Goal: Information Seeking & Learning: Understand process/instructions

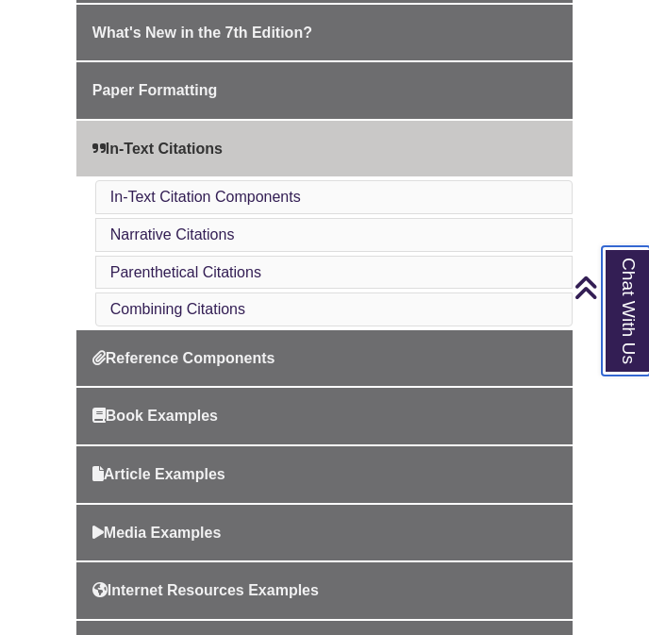
scroll to position [590, 0]
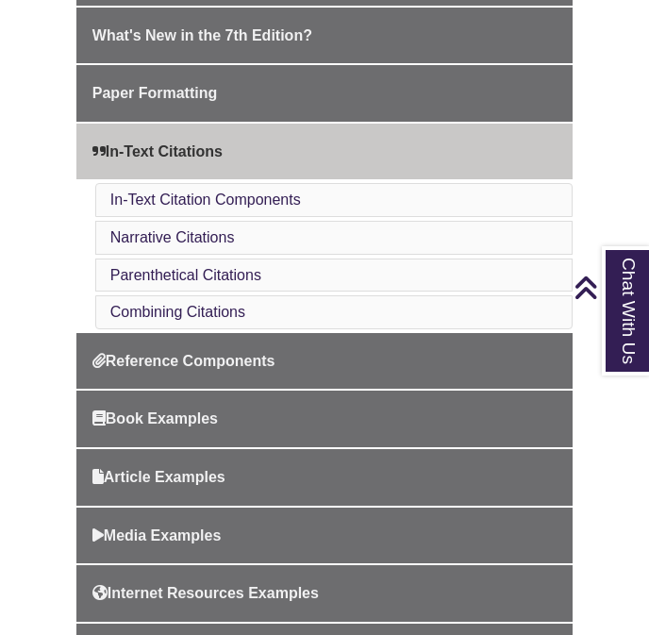
click at [317, 203] on li "In-Text Citation Components" at bounding box center [334, 200] width 478 height 34
click at [312, 200] on li "In-Text Citation Components" at bounding box center [334, 200] width 478 height 34
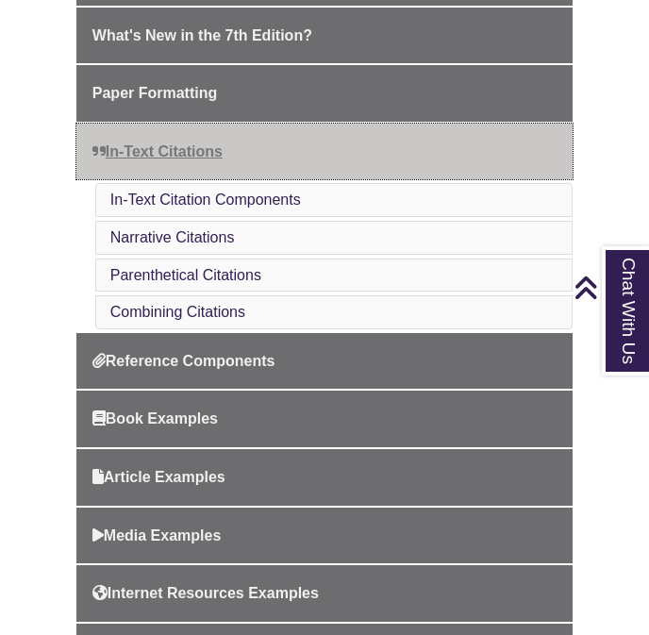
click at [281, 176] on link "In-Text Citations" at bounding box center [324, 152] width 496 height 57
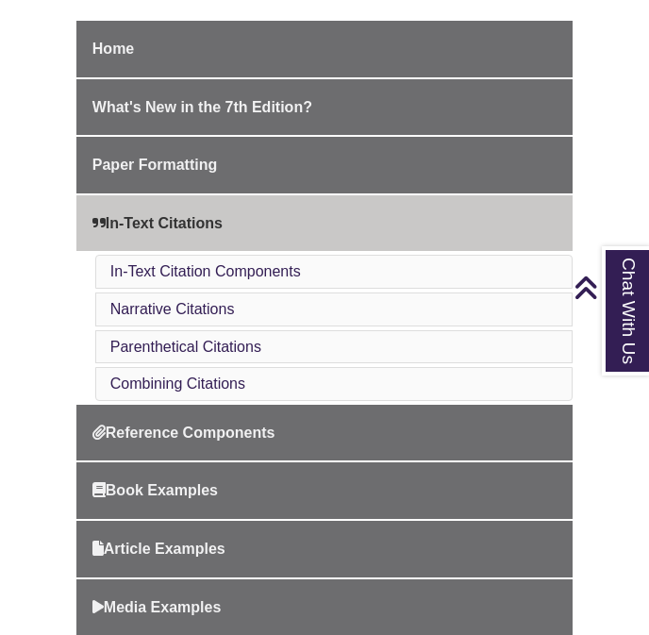
scroll to position [517, 0]
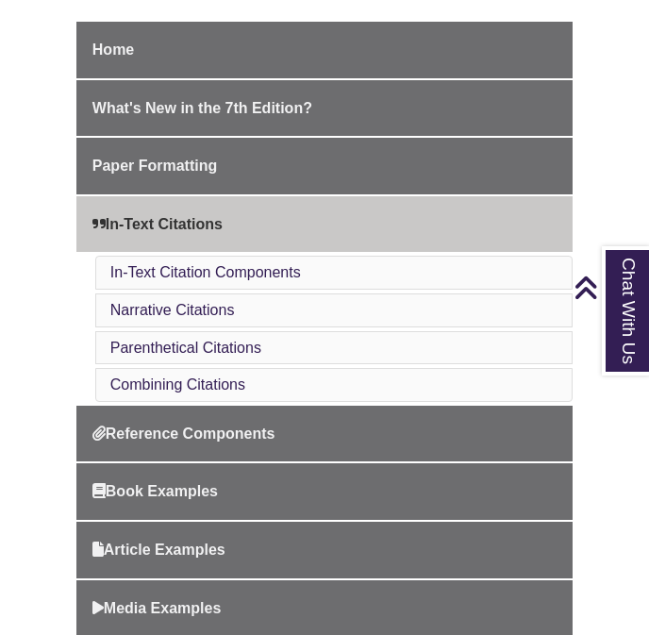
click at [251, 316] on li "Narrative Citations" at bounding box center [334, 310] width 478 height 34
click at [170, 354] on link "Parenthetical Citations" at bounding box center [185, 348] width 151 height 16
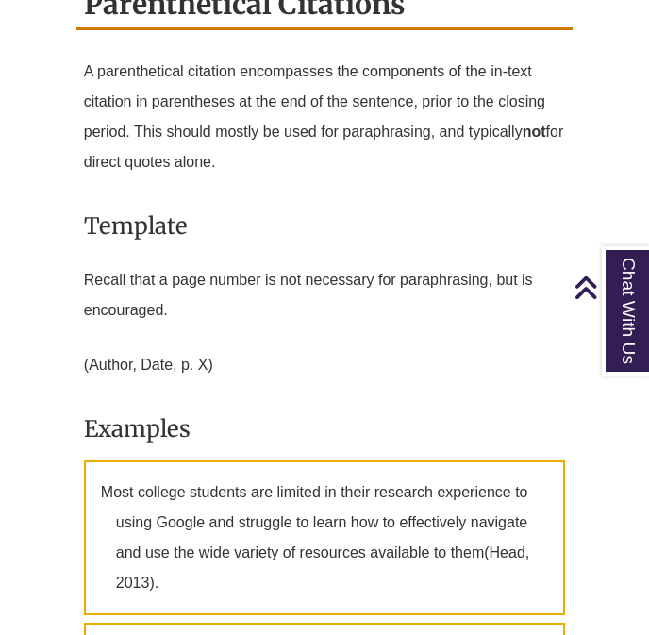
scroll to position [3307, 0]
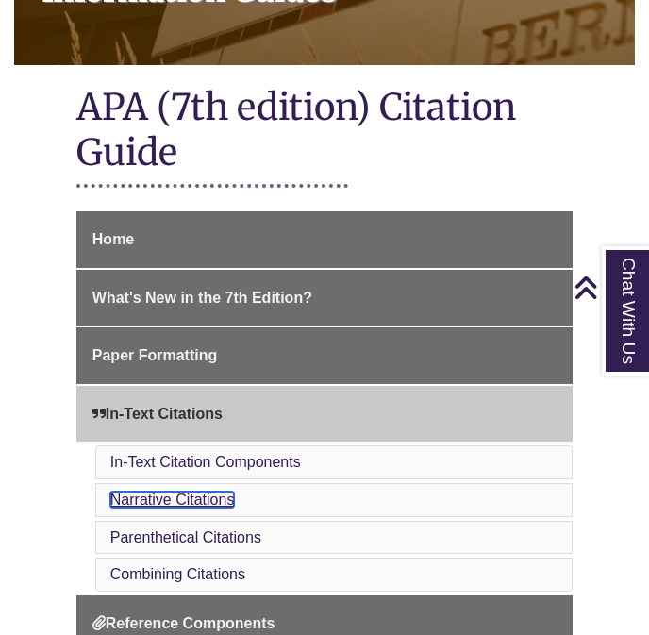
click at [182, 495] on link "Narrative Citations" at bounding box center [172, 500] width 125 height 16
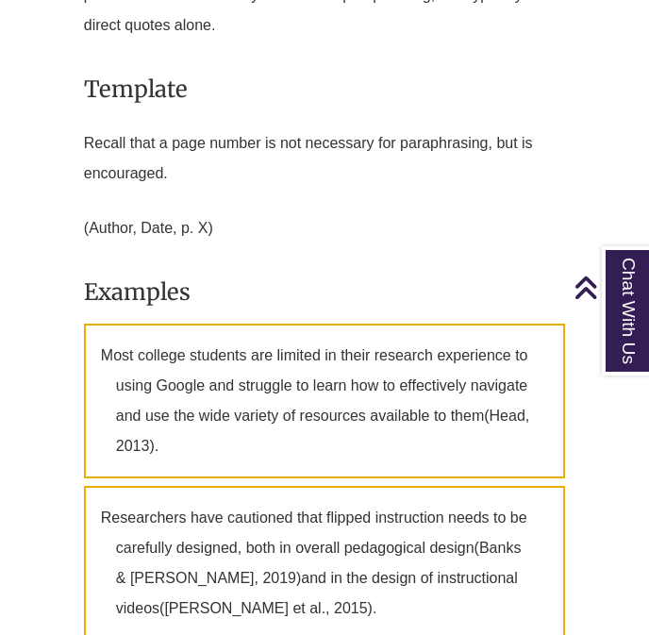
scroll to position [3479, 0]
